Goal: Task Accomplishment & Management: Use online tool/utility

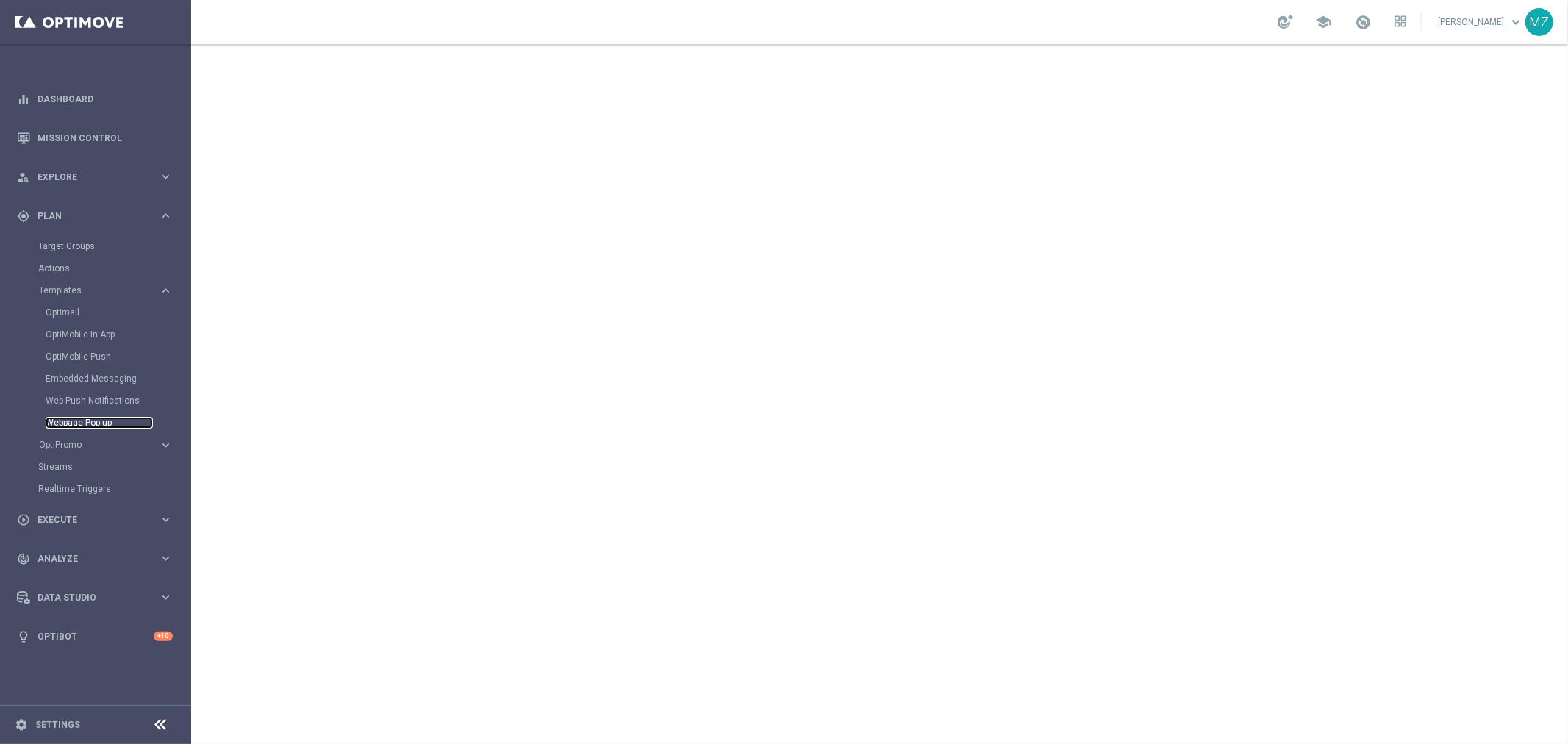
click at [92, 422] on link "Webpage Pop-up" at bounding box center [99, 422] width 107 height 12
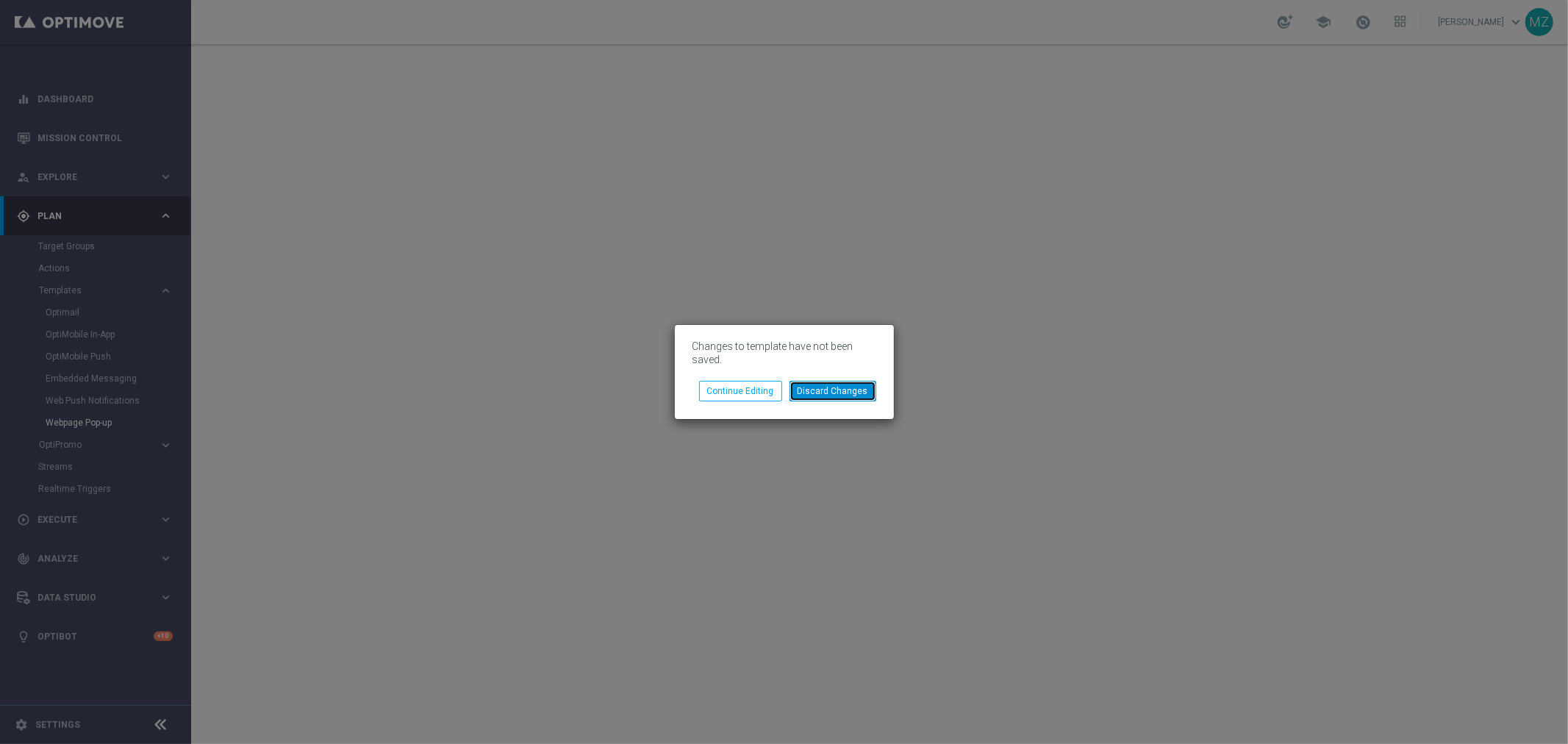
click at [836, 390] on button "Discard Changes" at bounding box center [832, 391] width 87 height 21
